Goal: Transaction & Acquisition: Obtain resource

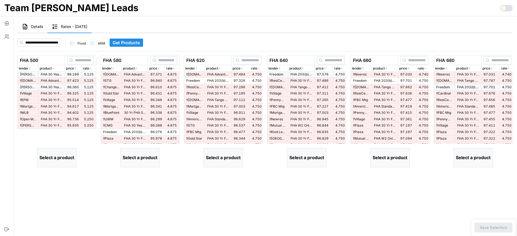
click at [136, 42] on span "Get Products" at bounding box center [126, 43] width 27 height 8
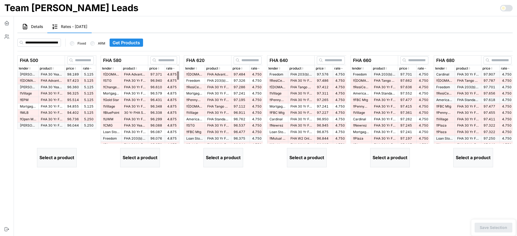
click at [140, 44] on span "Get Products" at bounding box center [126, 43] width 27 height 8
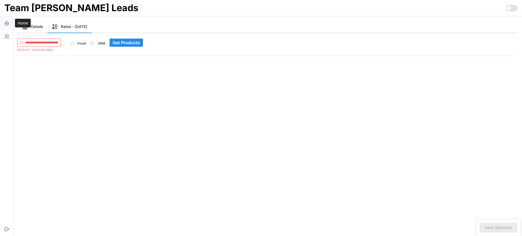
click at [7, 23] on icon "button" at bounding box center [6, 22] width 5 height 5
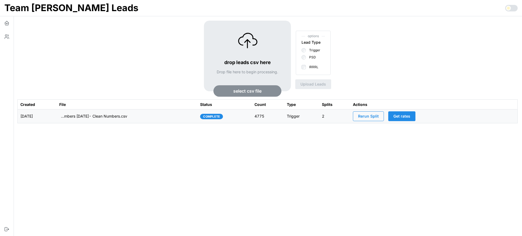
click at [175, 115] on td "imports/[PERSON_NAME]/1759926399879-TU Master List With Numbers [DATE]- Clean N…" at bounding box center [127, 117] width 141 height 14
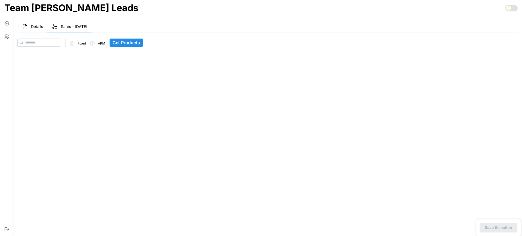
click at [32, 28] on span "Details" at bounding box center [37, 27] width 12 height 4
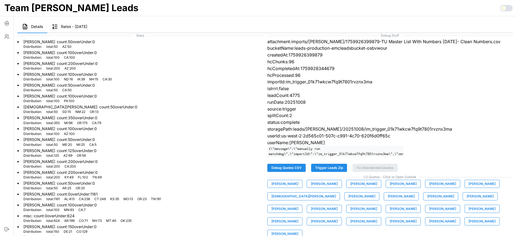
click at [76, 28] on span "Rates - 2025-10-08" at bounding box center [74, 27] width 26 height 4
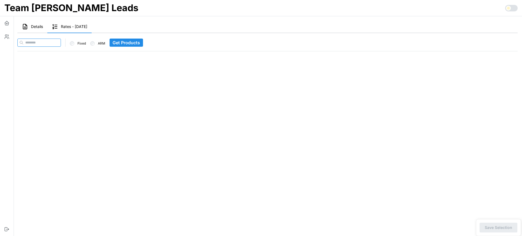
click at [54, 43] on input at bounding box center [39, 43] width 44 height 8
paste input "**********"
type input "**********"
click at [132, 46] on span "Get Products" at bounding box center [138, 43] width 27 height 8
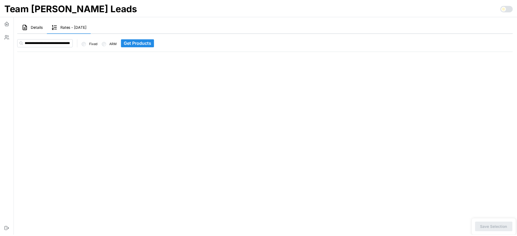
scroll to position [0, 0]
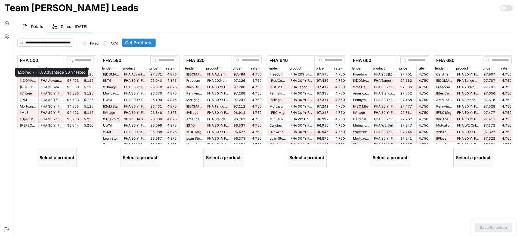
click at [53, 80] on p "FHA Advantage 30 Yr Fixed" at bounding box center [52, 81] width 22 height 5
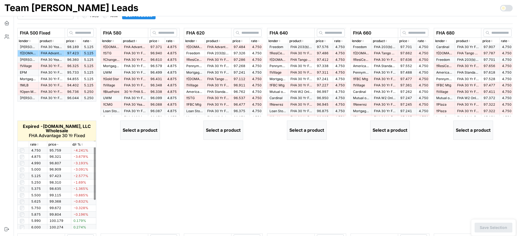
scroll to position [68, 0]
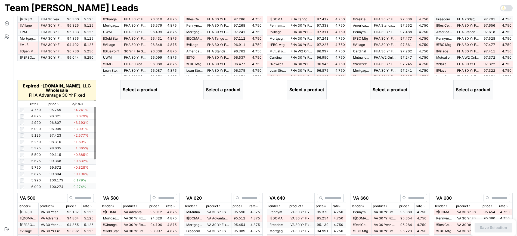
click at [34, 106] on p "rate" at bounding box center [33, 104] width 6 height 5
click at [36, 105] on p "rate" at bounding box center [33, 104] width 6 height 5
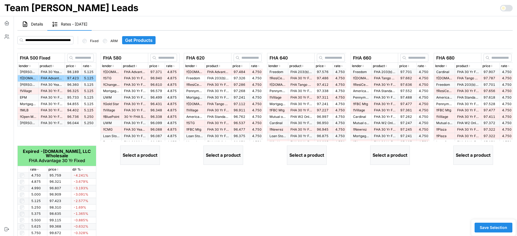
scroll to position [0, 0]
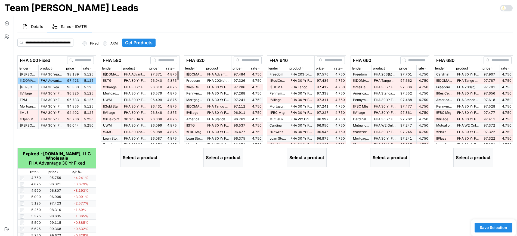
click at [155, 75] on span "97.371" at bounding box center [156, 74] width 12 height 4
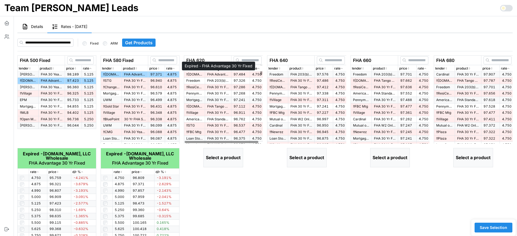
click at [223, 76] on p "FHA Advantage 30 Yr Fixed" at bounding box center [218, 74] width 22 height 5
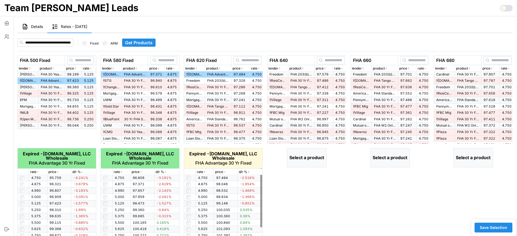
click at [205, 171] on icon "button" at bounding box center [204, 172] width 3 height 3
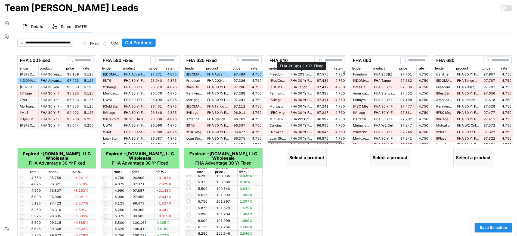
click at [309, 74] on p "FHA 203(b) 30 Yr. Fixed" at bounding box center [302, 74] width 22 height 5
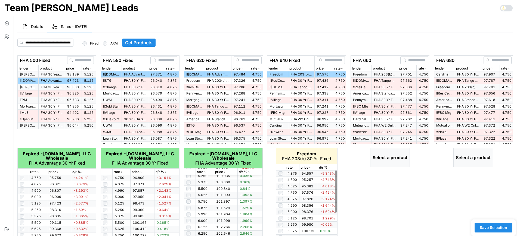
click at [293, 166] on icon "button" at bounding box center [294, 167] width 3 height 3
click at [293, 167] on icon "button" at bounding box center [294, 167] width 3 height 3
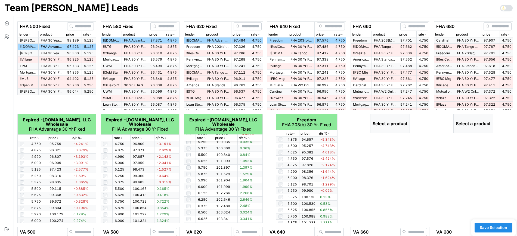
scroll to position [0, 0]
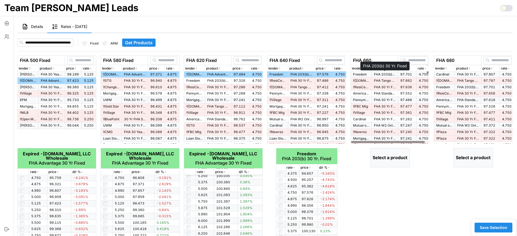
click at [393, 74] on p "FHA 203(b) 30 Yr. Fixed" at bounding box center [385, 74] width 22 height 5
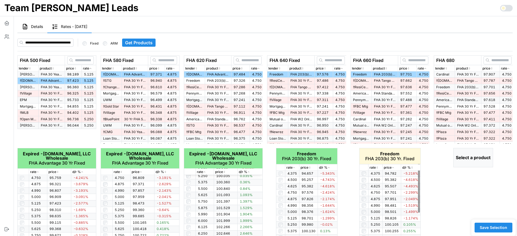
click at [373, 170] on p "rate" at bounding box center [373, 167] width 6 height 5
click at [372, 171] on table "Freedom FHA 203(b) 30 Yr. Fixed rate price d/r % 7.125 103.795 3.795% 7.000 103…" at bounding box center [389, 239] width 61 height 183
click at [373, 166] on p "rate" at bounding box center [373, 167] width 6 height 5
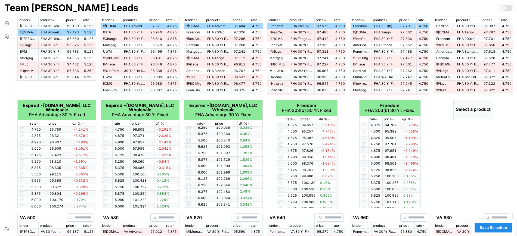
scroll to position [34, 0]
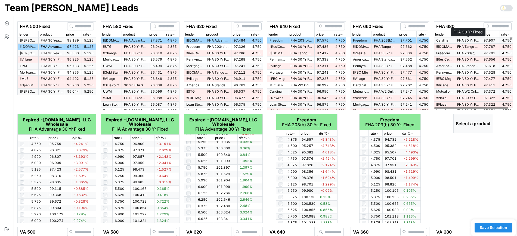
click at [471, 41] on p "FHA 30 Yr Fixed" at bounding box center [468, 40] width 22 height 5
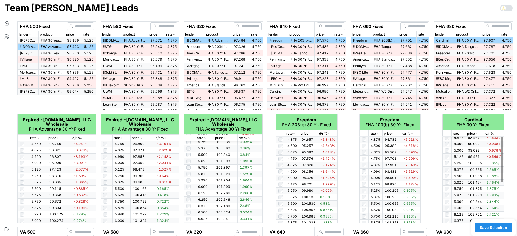
click at [431, 155] on div "FHA 660 Fixed lender product price rate Freedom FHA 203(b) 30 Yr. Fixed 97.701 …" at bounding box center [390, 122] width 83 height 206
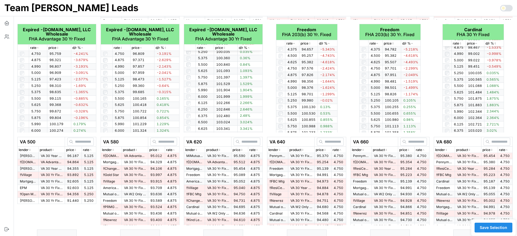
scroll to position [170, 0]
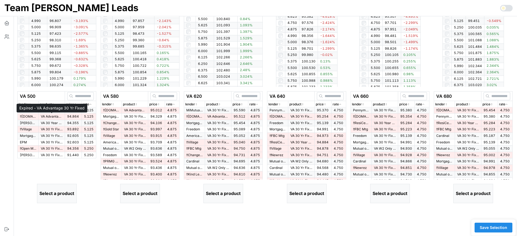
click at [46, 116] on p "VA Advantage 30 Yr Fixed" at bounding box center [52, 117] width 22 height 5
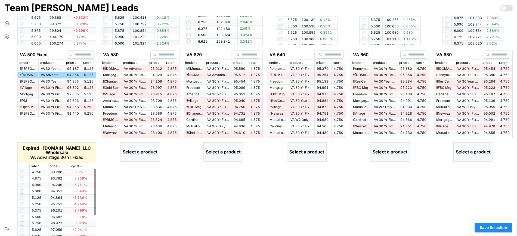
scroll to position [235, 0]
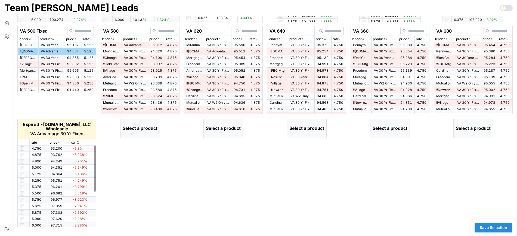
click at [37, 143] on icon "button" at bounding box center [38, 142] width 3 height 3
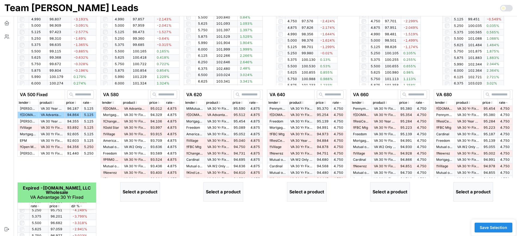
scroll to position [167, 0]
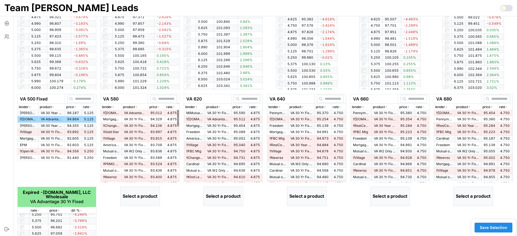
click at [147, 114] on td "VA Advantage 30 Yr Fixed" at bounding box center [135, 113] width 26 height 6
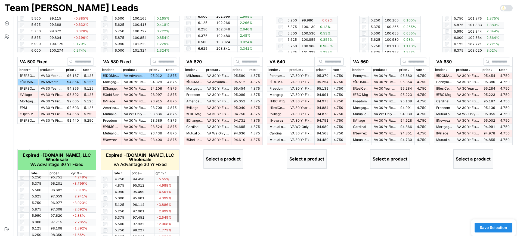
scroll to position [235, 0]
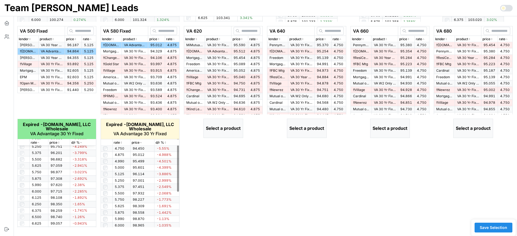
click at [120, 143] on icon "button" at bounding box center [121, 142] width 3 height 3
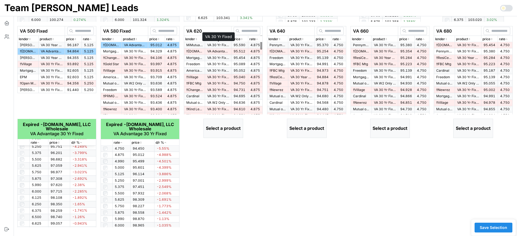
click at [218, 47] on p "VA 30 Yr Fixed" at bounding box center [218, 45] width 22 height 5
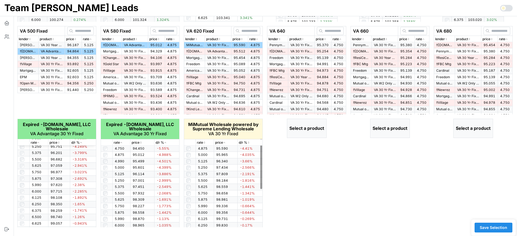
click at [204, 143] on icon "button" at bounding box center [204, 142] width 3 height 3
click at [204, 143] on icon "button" at bounding box center [204, 143] width 1 height 1
click at [204, 143] on icon "button" at bounding box center [204, 142] width 3 height 3
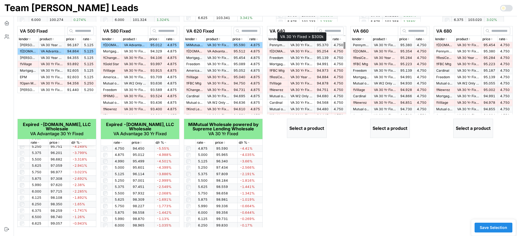
click at [301, 45] on p "VA 30 Yr Fixed > $300k" at bounding box center [302, 45] width 22 height 5
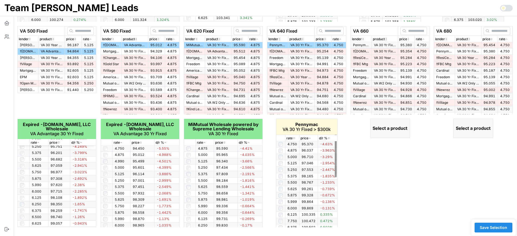
click at [293, 139] on icon "button" at bounding box center [294, 138] width 3 height 3
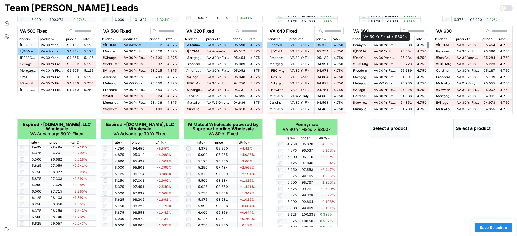
click at [392, 45] on p "VA 30 Yr Fixed > $300k" at bounding box center [385, 45] width 22 height 5
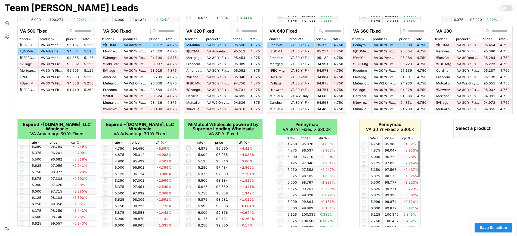
click at [377, 141] on thead "Pennymac VA 30 Yr Fixed > $300k rate price d/r %" at bounding box center [389, 130] width 61 height 22
click at [377, 139] on icon "button" at bounding box center [377, 139] width 1 height 1
click at [377, 139] on icon "button" at bounding box center [377, 138] width 3 height 3
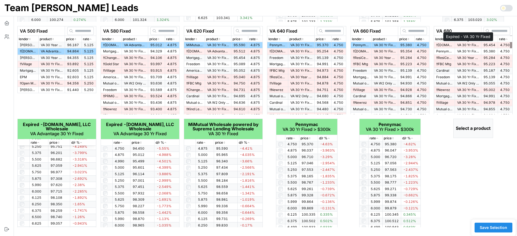
click at [475, 45] on p "VA 30 Yr Fixed" at bounding box center [468, 45] width 22 height 5
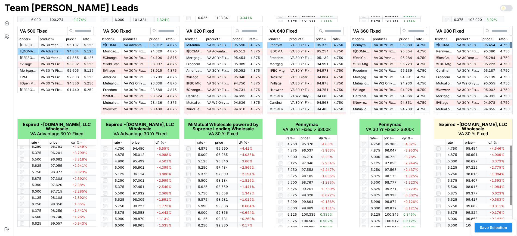
click at [450, 144] on p "rate" at bounding box center [450, 142] width 6 height 5
click at [454, 141] on icon "button" at bounding box center [454, 142] width 3 height 3
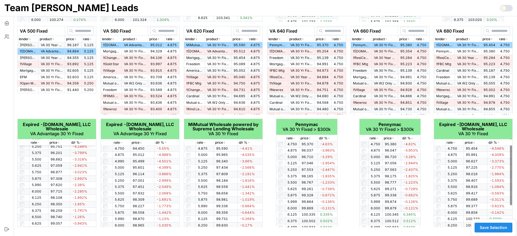
click at [499, 228] on span "Save Selection" at bounding box center [493, 227] width 27 height 9
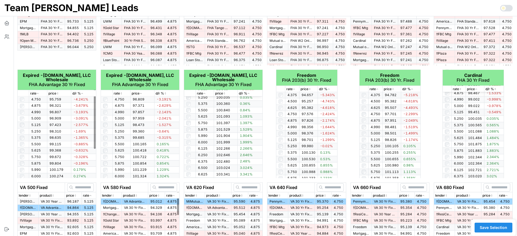
scroll to position [0, 0]
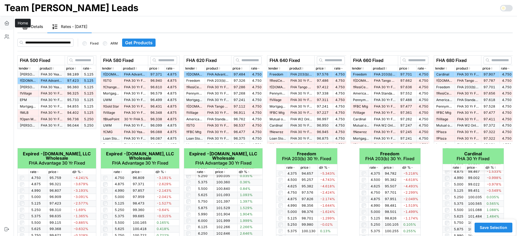
click at [8, 22] on icon "button" at bounding box center [7, 22] width 4 height 2
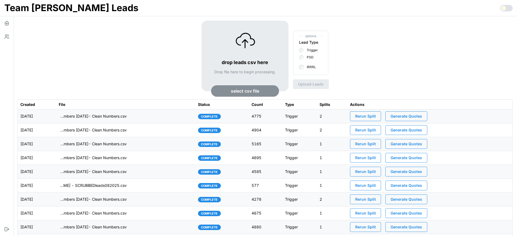
click at [422, 117] on span "Generate Quotes" at bounding box center [407, 116] width 32 height 9
click at [175, 118] on td "imports/[PERSON_NAME]/1759926399879-TU Master List With Numbers [DATE]- Clean N…" at bounding box center [125, 117] width 139 height 14
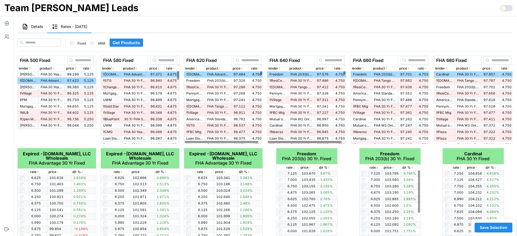
drag, startPoint x: 35, startPoint y: 27, endPoint x: 492, endPoint y: 100, distance: 462.9
click at [35, 27] on span "Details" at bounding box center [37, 27] width 12 height 4
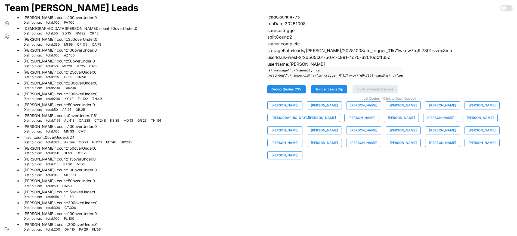
scroll to position [79, 0]
click at [298, 109] on span "[PERSON_NAME]" at bounding box center [285, 105] width 27 height 8
click at [319, 107] on span "[PERSON_NAME]" at bounding box center [324, 105] width 27 height 8
click at [359, 109] on span "[PERSON_NAME]" at bounding box center [363, 105] width 27 height 8
click at [401, 109] on span "[PERSON_NAME]" at bounding box center [403, 105] width 27 height 8
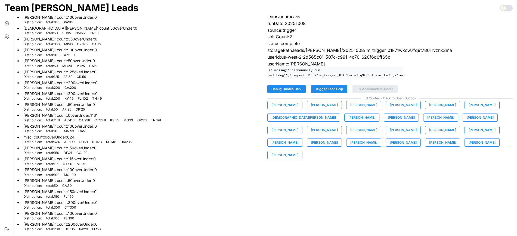
click at [429, 109] on span "[PERSON_NAME]" at bounding box center [442, 105] width 27 height 8
click at [473, 109] on span "[PERSON_NAME]" at bounding box center [482, 105] width 27 height 8
click at [287, 122] on span "[DEMOGRAPHIC_DATA][PERSON_NAME]" at bounding box center [304, 118] width 64 height 8
click at [349, 122] on span "[PERSON_NAME]" at bounding box center [362, 118] width 27 height 8
click at [388, 121] on span "[PERSON_NAME]" at bounding box center [401, 118] width 27 height 8
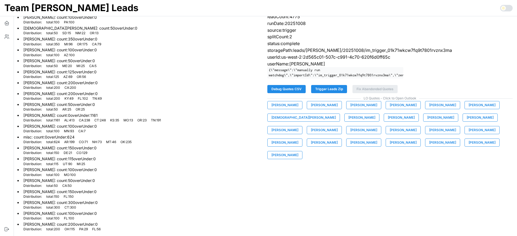
click at [427, 122] on span "[PERSON_NAME]" at bounding box center [440, 118] width 27 height 8
click at [467, 122] on span "[PERSON_NAME]" at bounding box center [480, 118] width 27 height 8
click at [298, 127] on span "[PERSON_NAME]" at bounding box center [285, 131] width 27 height 8
click at [338, 127] on span "[PERSON_NAME]" at bounding box center [324, 131] width 27 height 8
click at [350, 134] on span "[PERSON_NAME]" at bounding box center [363, 131] width 27 height 8
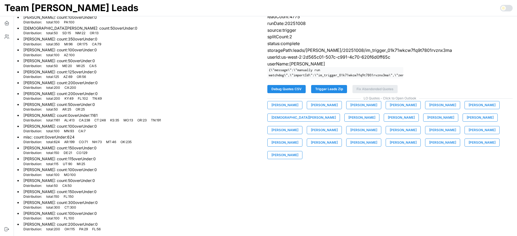
click at [318, 140] on div "[PERSON_NAME] [PERSON_NAME] [PERSON_NAME] [PERSON_NAME] [PERSON_NAME] [PERSON_N…" at bounding box center [390, 130] width 246 height 58
click at [390, 134] on span "[PERSON_NAME]" at bounding box center [403, 131] width 27 height 8
click at [429, 134] on span "[PERSON_NAME]" at bounding box center [442, 131] width 27 height 8
click at [469, 134] on span "[PERSON_NAME]" at bounding box center [482, 131] width 27 height 8
click at [298, 139] on span "[PERSON_NAME]" at bounding box center [285, 143] width 27 height 8
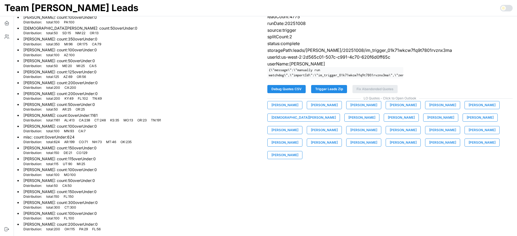
click at [338, 139] on span "[PERSON_NAME]" at bounding box center [324, 143] width 27 height 8
click at [350, 147] on span "[PERSON_NAME]" at bounding box center [363, 143] width 27 height 8
click at [390, 147] on span "[PERSON_NAME]" at bounding box center [403, 143] width 27 height 8
click at [429, 147] on span "[PERSON_NAME]" at bounding box center [442, 143] width 27 height 8
click at [389, 155] on div "Debug Stuff attachment:imports/[PERSON_NAME]/1759926399879-TU Master List With …" at bounding box center [390, 93] width 250 height 282
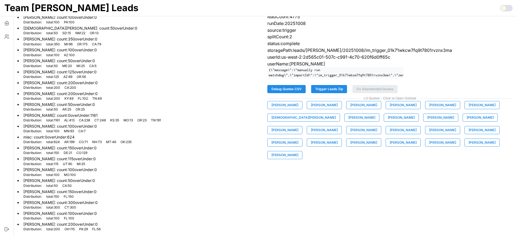
click at [469, 147] on span "[PERSON_NAME]" at bounding box center [482, 143] width 27 height 8
click at [298, 152] on span "[PERSON_NAME]" at bounding box center [285, 156] width 27 height 8
